Goal: Task Accomplishment & Management: Manage account settings

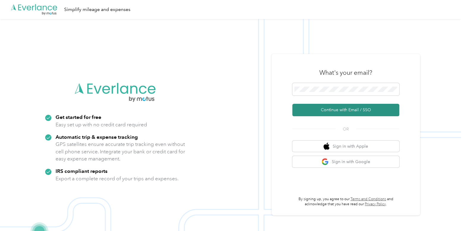
click at [310, 109] on button "Continue with Email / SSO" at bounding box center [345, 110] width 107 height 12
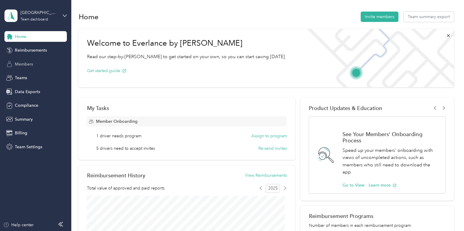
click at [33, 64] on span "Members" at bounding box center [24, 64] width 18 height 6
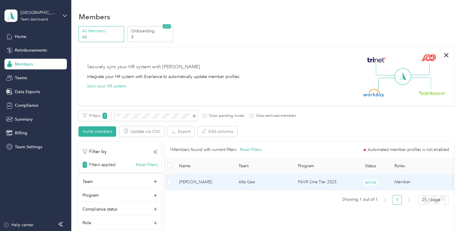
click at [207, 185] on span "[PERSON_NAME]" at bounding box center [204, 182] width 50 height 7
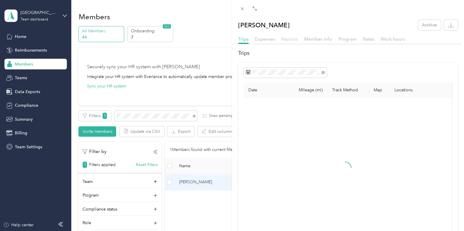
click at [291, 38] on span "Reports" at bounding box center [289, 39] width 17 height 6
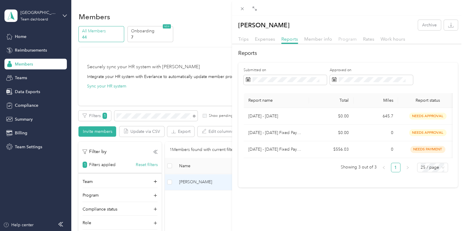
click at [346, 39] on span "Program" at bounding box center [347, 39] width 18 height 6
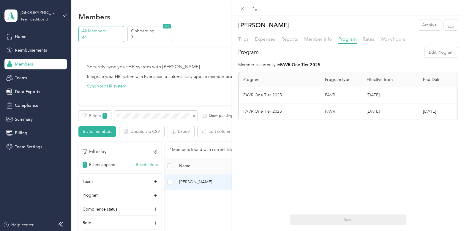
click at [374, 41] on div "Trips Expenses Reports Member info Program Rates Work hours" at bounding box center [348, 40] width 232 height 9
click at [365, 38] on span "Rates" at bounding box center [368, 39] width 11 height 6
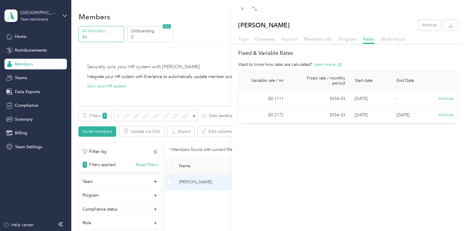
click at [289, 40] on span "Reports" at bounding box center [289, 39] width 17 height 6
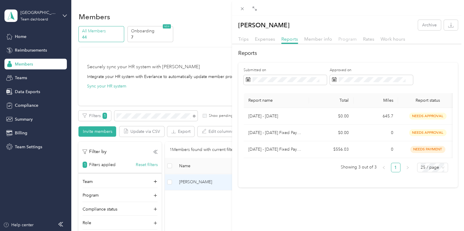
click at [346, 37] on span "Program" at bounding box center [347, 39] width 18 height 6
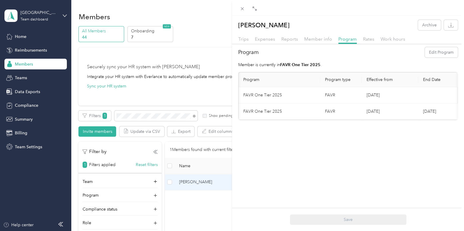
scroll to position [0, 60]
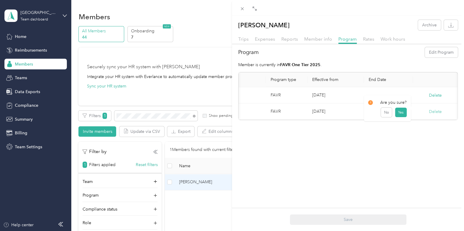
click at [430, 112] on button "Delete" at bounding box center [435, 112] width 13 height 6
click at [398, 117] on button "Yes" at bounding box center [401, 115] width 12 height 9
click at [429, 112] on button "Delete" at bounding box center [435, 112] width 13 height 6
click at [29, 48] on div "[PERSON_NAME] Archive Trips Expenses Reports Member info Program Rates Work hou…" at bounding box center [232, 115] width 464 height 231
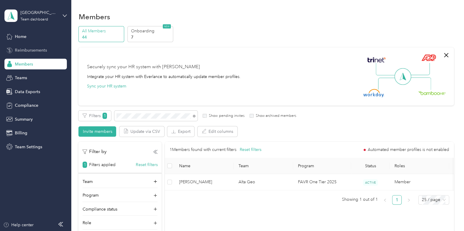
click at [40, 51] on span "Reimbursements" at bounding box center [31, 50] width 32 height 6
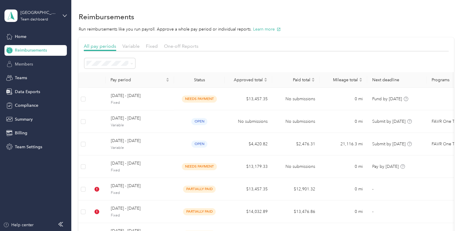
click at [28, 63] on span "Members" at bounding box center [24, 64] width 18 height 6
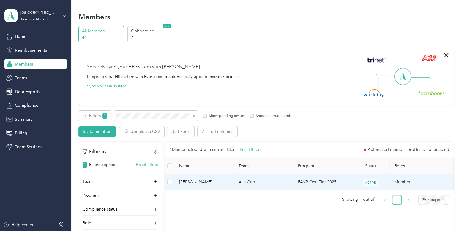
click at [218, 183] on span "[PERSON_NAME]" at bounding box center [204, 182] width 50 height 7
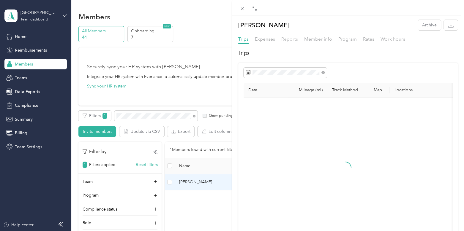
click at [286, 38] on span "Reports" at bounding box center [289, 39] width 17 height 6
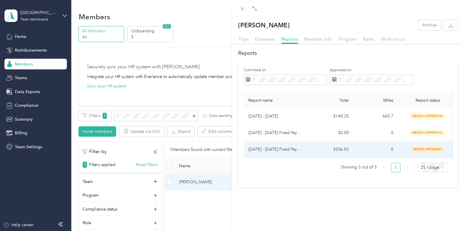
click at [322, 149] on td "$556.03" at bounding box center [331, 149] width 45 height 17
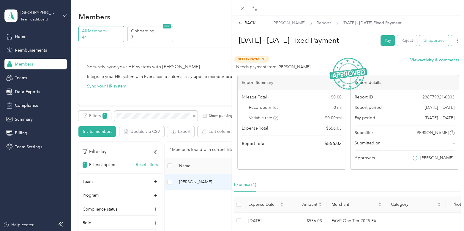
click at [427, 40] on button "Unapprove" at bounding box center [434, 40] width 30 height 10
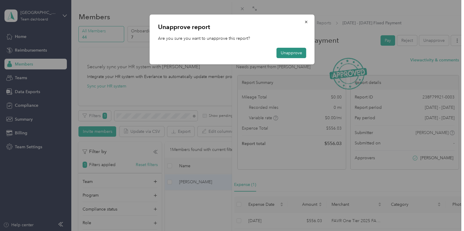
click at [299, 56] on button "Unapprove" at bounding box center [291, 53] width 30 height 10
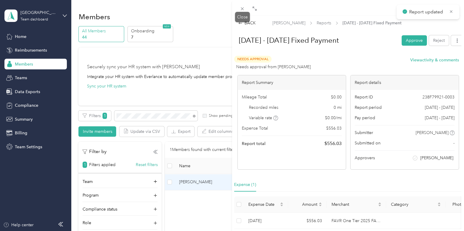
click at [246, 22] on div "Close" at bounding box center [242, 17] width 15 height 10
click at [28, 48] on div "BACK [PERSON_NAME] Reports [DATE] - [DATE] Fixed Payment [DATE] - [DATE] Fixed …" at bounding box center [232, 115] width 464 height 231
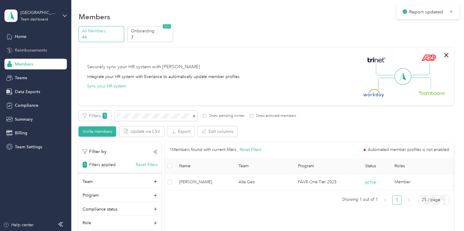
click at [33, 51] on span "Reimbursements" at bounding box center [31, 50] width 32 height 6
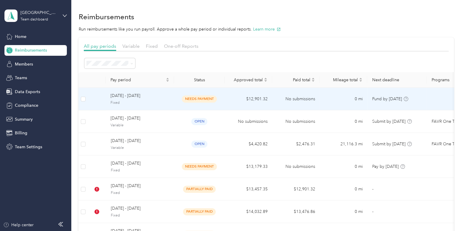
click at [161, 100] on span "Fixed" at bounding box center [139, 102] width 59 height 5
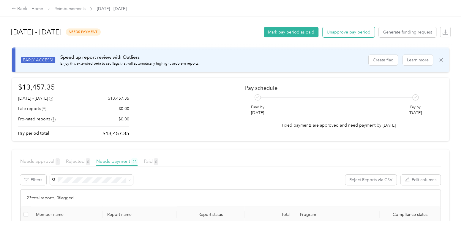
click at [343, 32] on button "Unapprove pay period" at bounding box center [348, 32] width 52 height 10
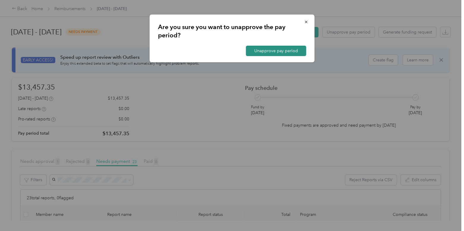
click at [260, 52] on button "Unapprove pay period" at bounding box center [276, 51] width 60 height 10
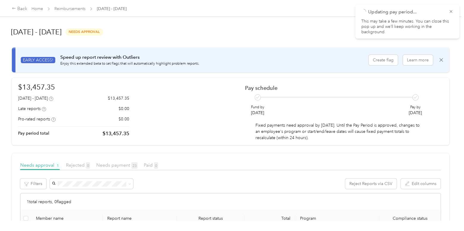
click at [80, 13] on div "Back Home Reimbursements [DATE] - [DATE]" at bounding box center [232, 8] width 464 height 17
click at [81, 9] on link "Reimbursements" at bounding box center [69, 8] width 31 height 5
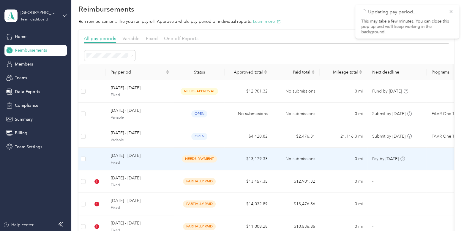
scroll to position [6, 0]
